Goal: Transaction & Acquisition: Purchase product/service

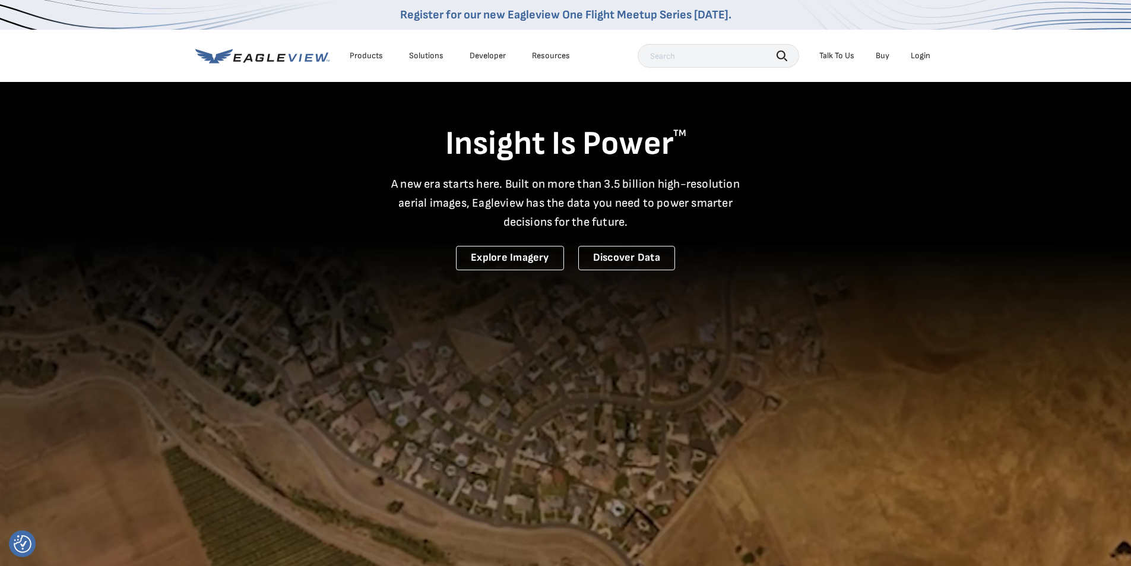
click at [917, 53] on div "Login" at bounding box center [921, 55] width 20 height 11
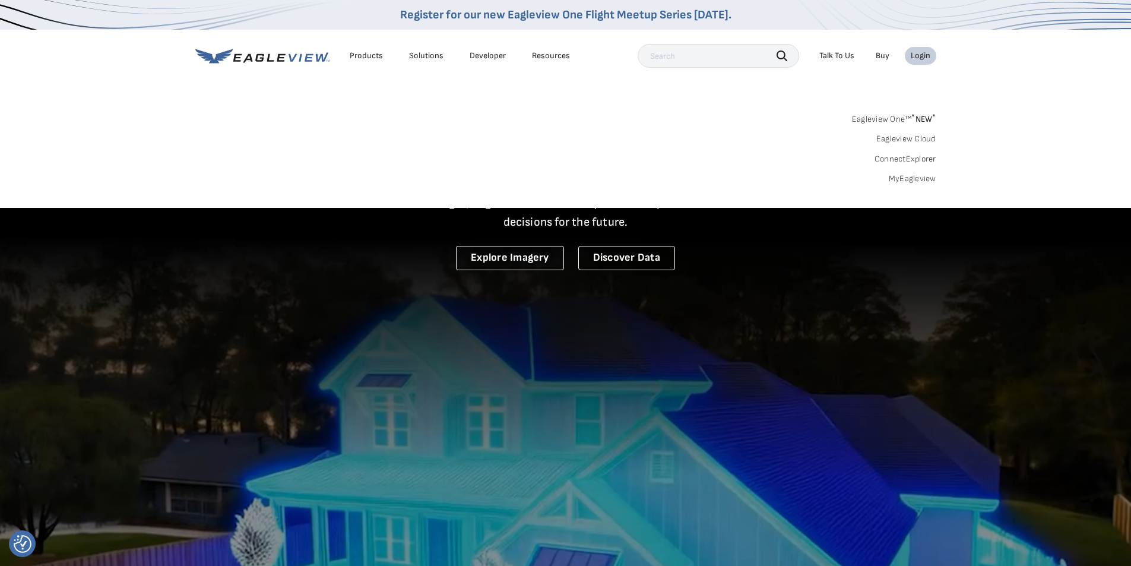
click at [932, 176] on link "MyEagleview" at bounding box center [913, 178] width 48 height 11
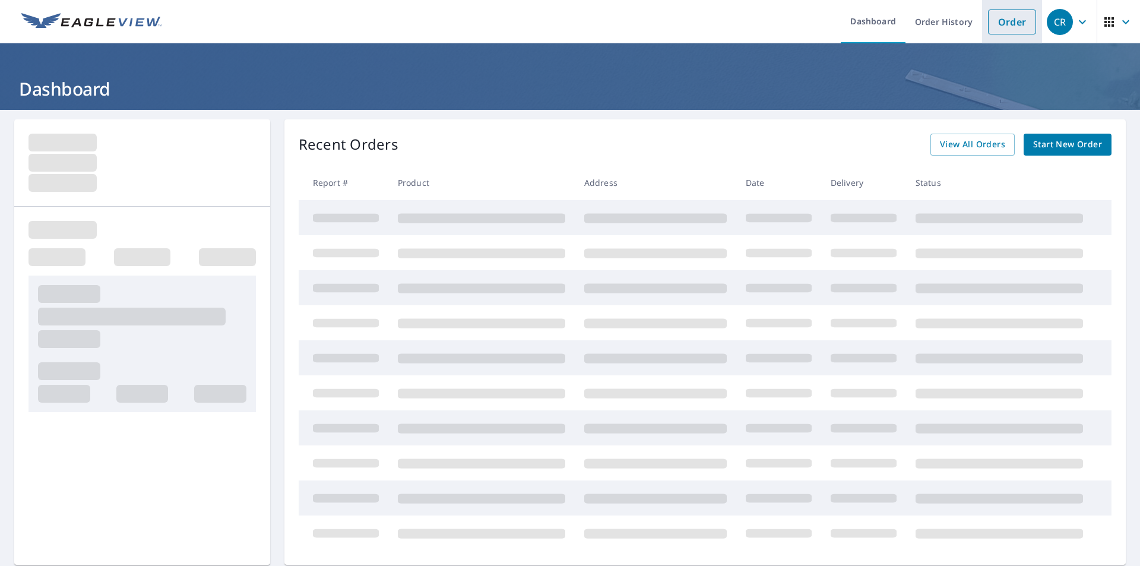
click at [1002, 18] on link "Order" at bounding box center [1012, 22] width 48 height 25
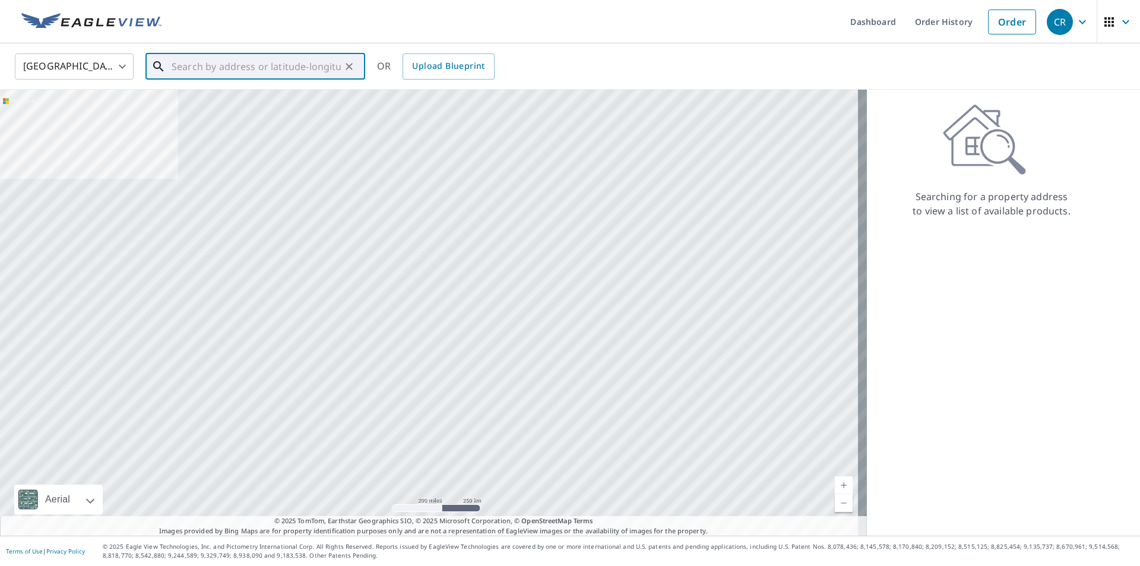
click at [290, 71] on input "text" at bounding box center [256, 66] width 169 height 33
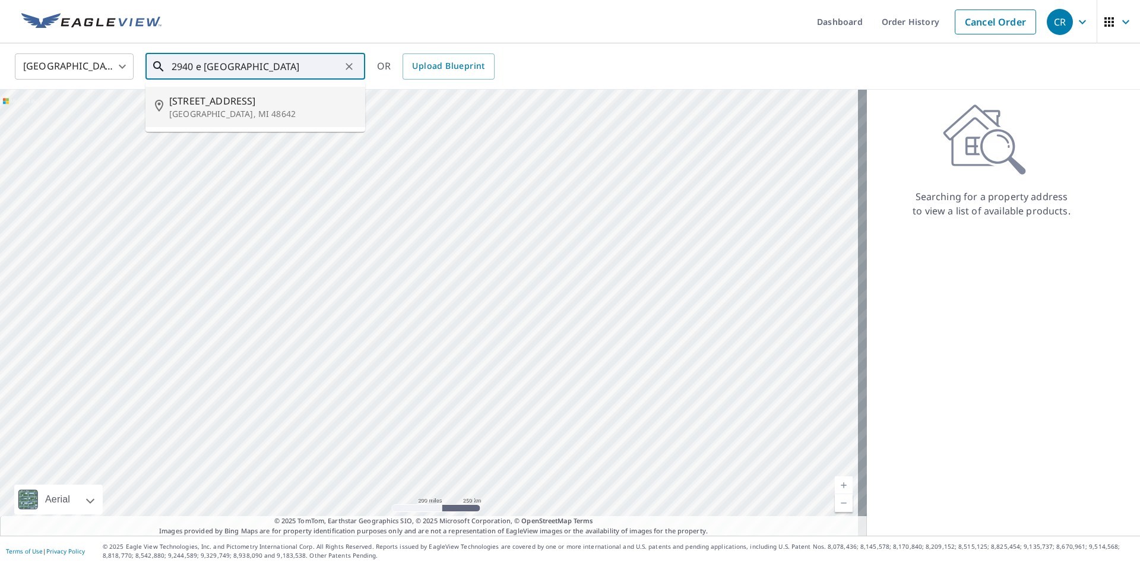
click at [236, 103] on span "2940 E Bombay Rd" at bounding box center [262, 101] width 186 height 14
type input "2940 E Bombay Rd Midland, MI 48642"
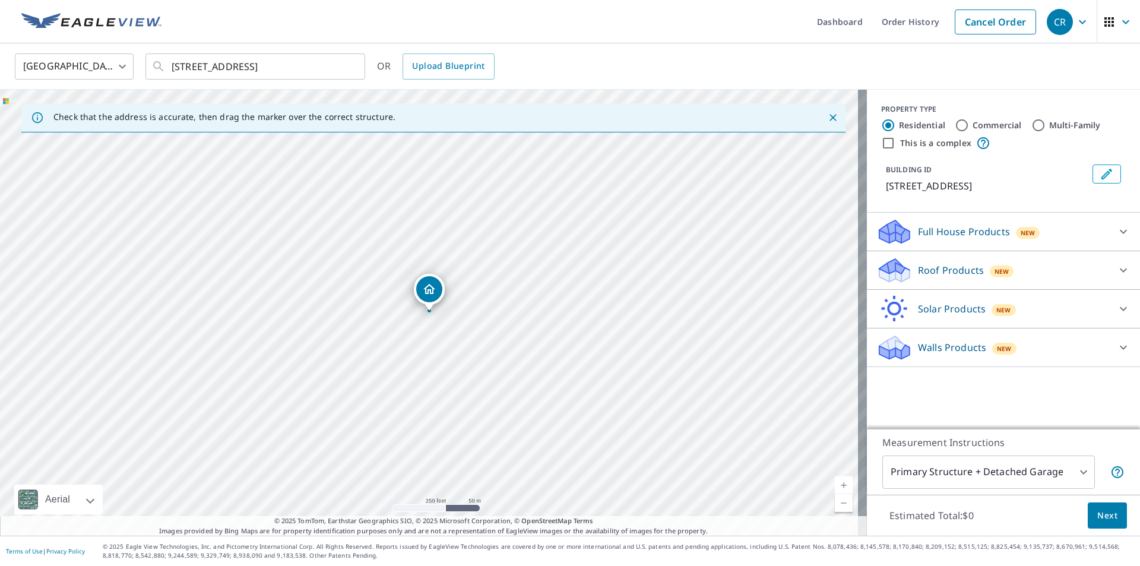
click at [990, 263] on div "New" at bounding box center [1002, 270] width 24 height 14
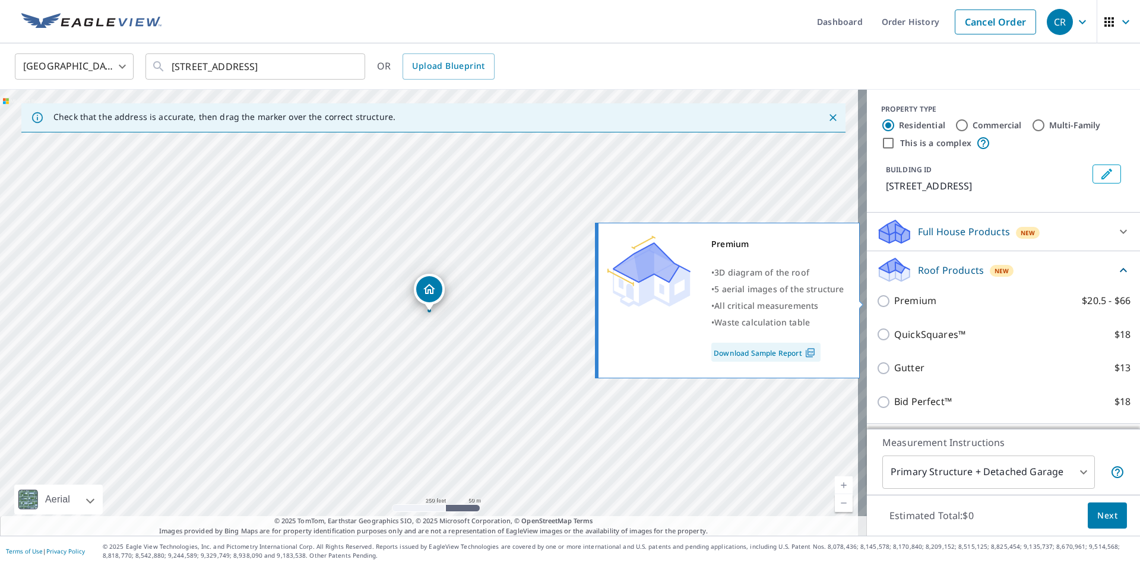
click at [916, 304] on p "Premium" at bounding box center [915, 300] width 42 height 15
click at [894, 304] on input "Premium $20.5 - $66" at bounding box center [885, 301] width 18 height 14
checkbox input "true"
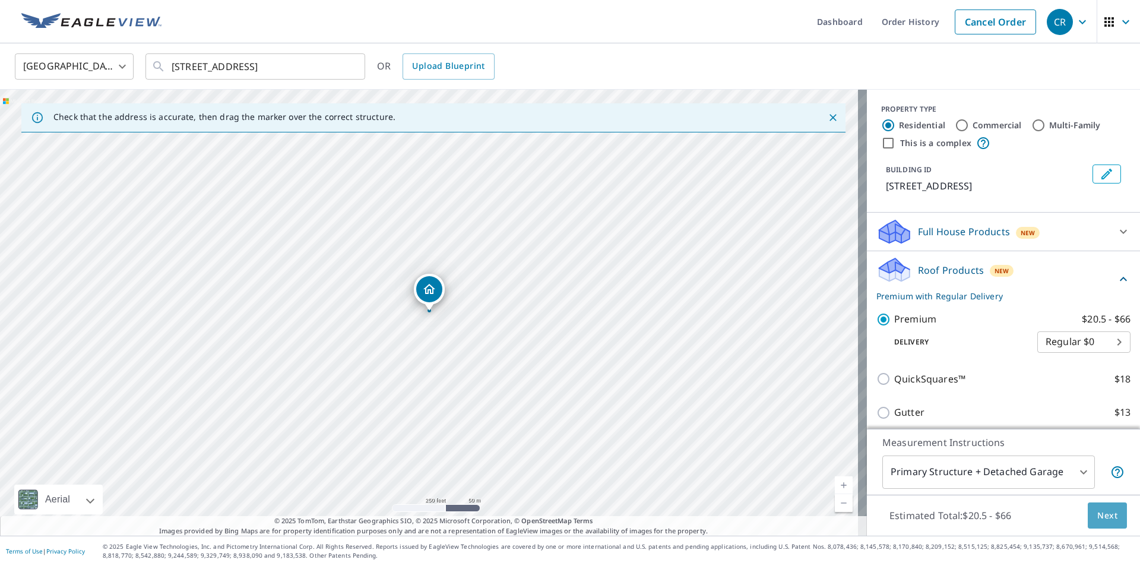
click at [1097, 510] on span "Next" at bounding box center [1107, 515] width 20 height 15
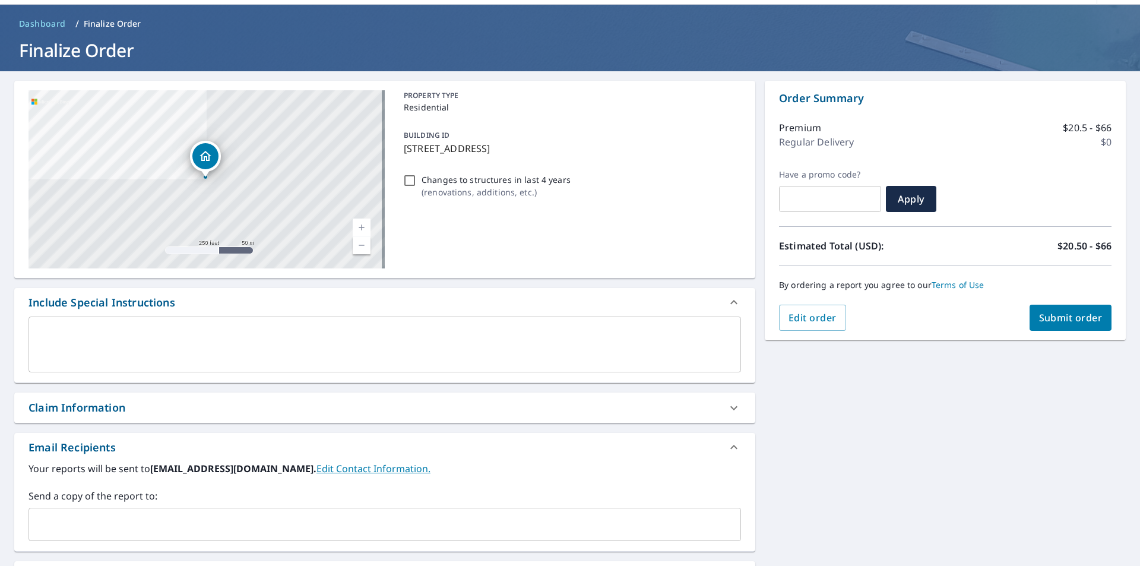
scroll to position [59, 0]
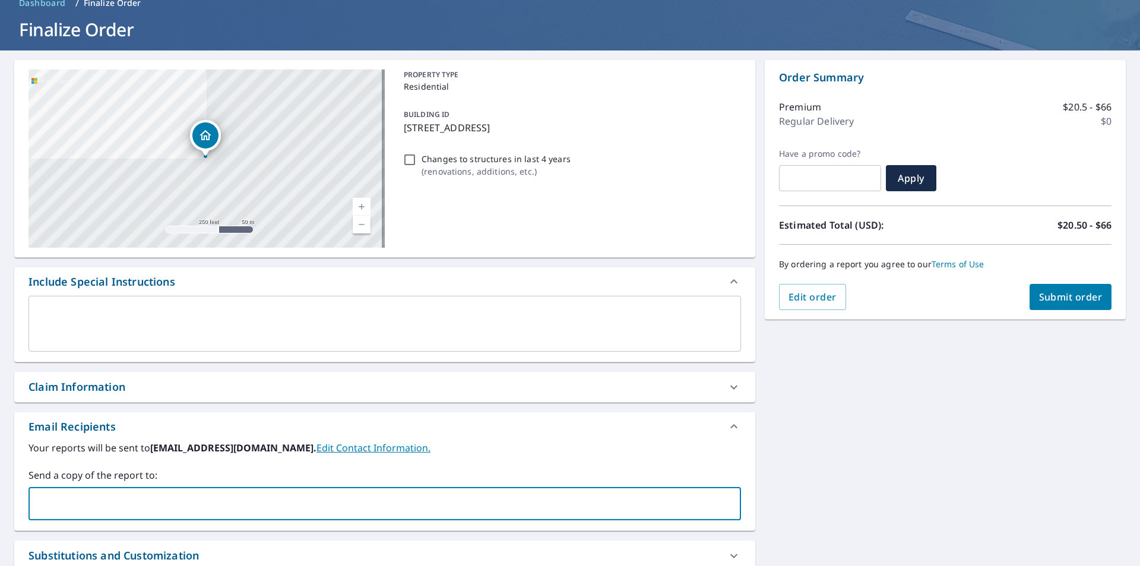
paste input ""Mike Root" <mikeroot@stormmasterexteriors.com>"
click at [99, 508] on input ""Mike Root" <mikeroot@stormmasterexteriors.com" at bounding box center [376, 503] width 684 height 23
type input "mikeroot@stormmasterexteriors.com"
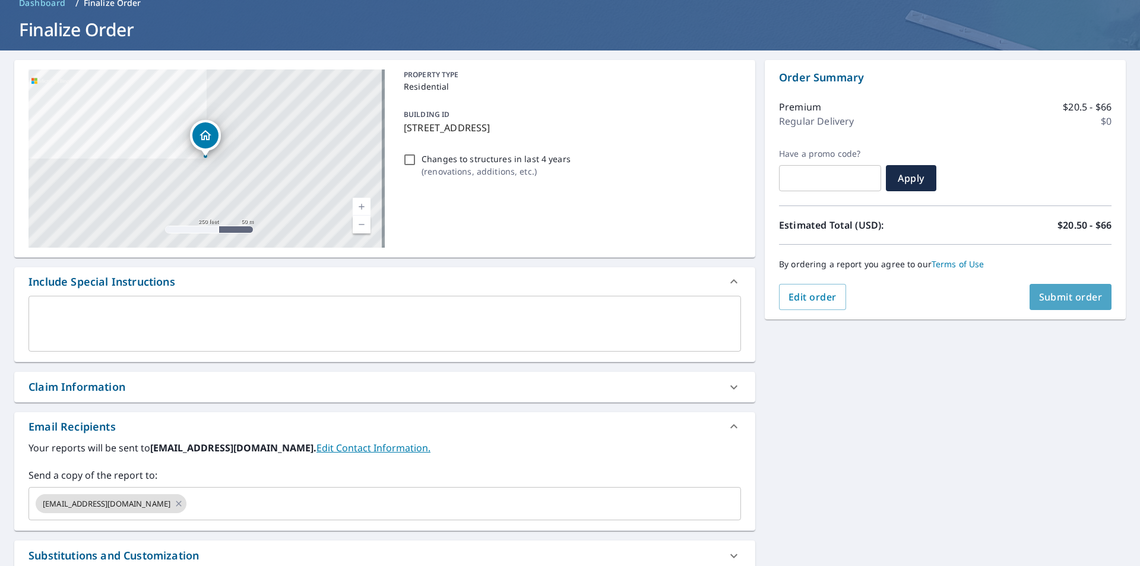
click at [1058, 299] on span "Submit order" at bounding box center [1071, 296] width 64 height 13
